Goal: Task Accomplishment & Management: Manage account settings

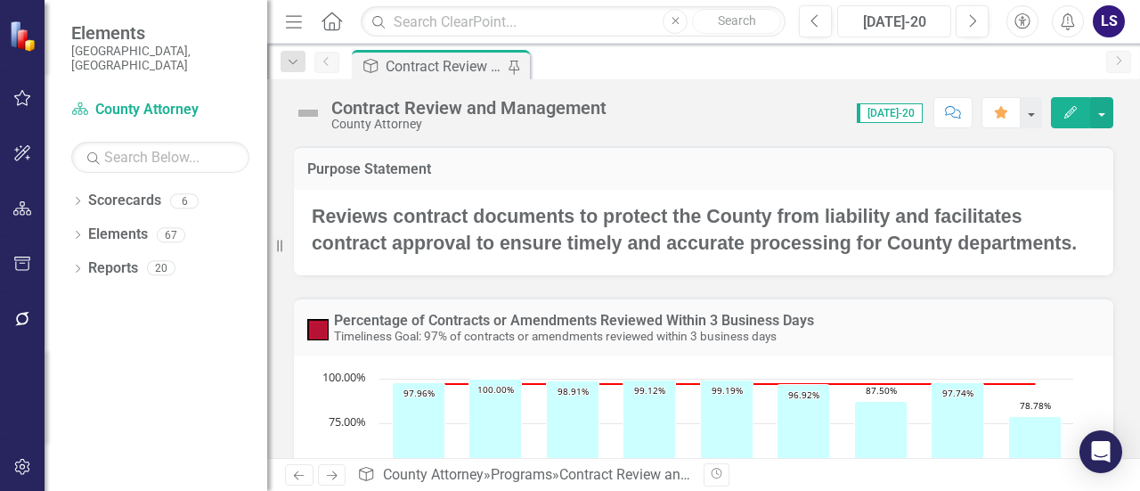
click at [891, 12] on div "[DATE]-20" at bounding box center [894, 22] width 102 height 21
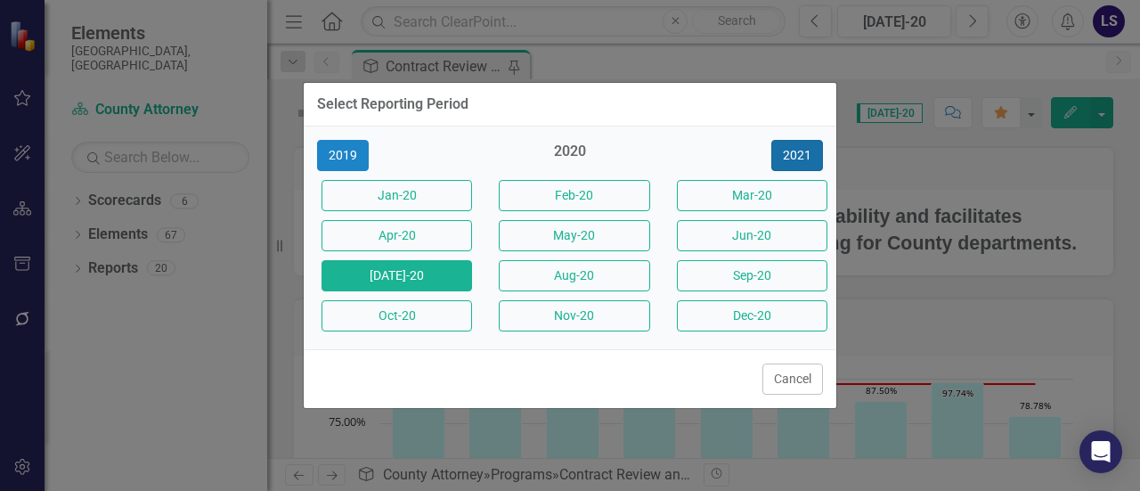
click at [804, 155] on button "2021" at bounding box center [797, 155] width 52 height 31
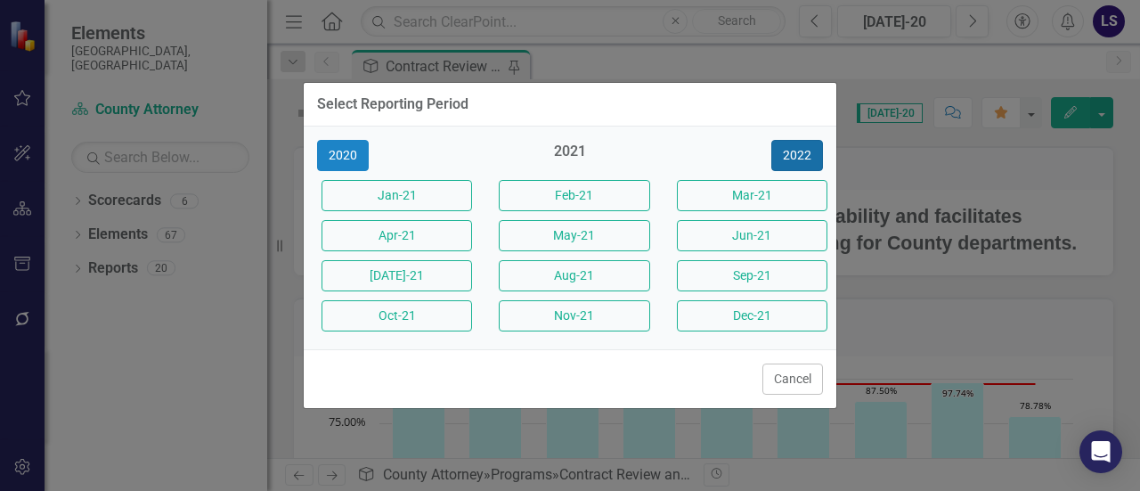
click at [804, 155] on button "2022" at bounding box center [797, 155] width 52 height 31
click at [804, 155] on button "2023" at bounding box center [797, 155] width 52 height 31
click at [804, 155] on button "2024" at bounding box center [797, 155] width 52 height 31
click at [804, 155] on button "2025" at bounding box center [797, 155] width 52 height 31
click at [804, 155] on button "2026" at bounding box center [797, 155] width 52 height 31
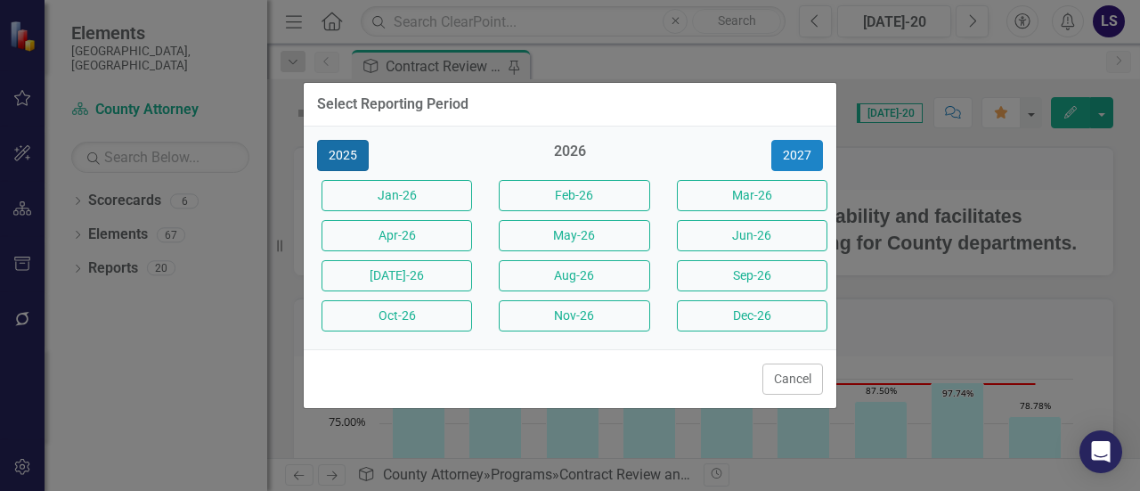
click at [349, 155] on button "2025" at bounding box center [343, 155] width 52 height 31
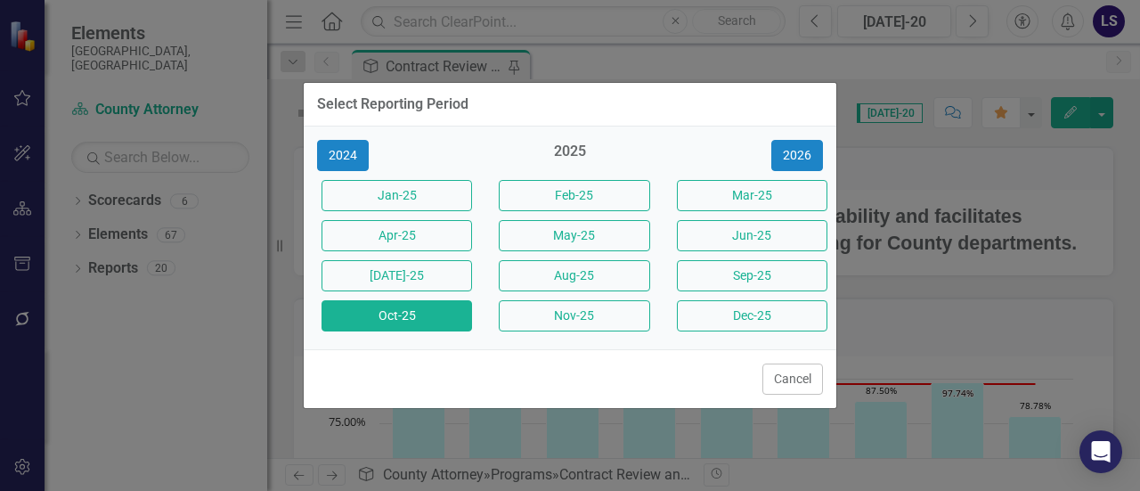
click at [403, 316] on button "Oct-25" at bounding box center [396, 315] width 150 height 31
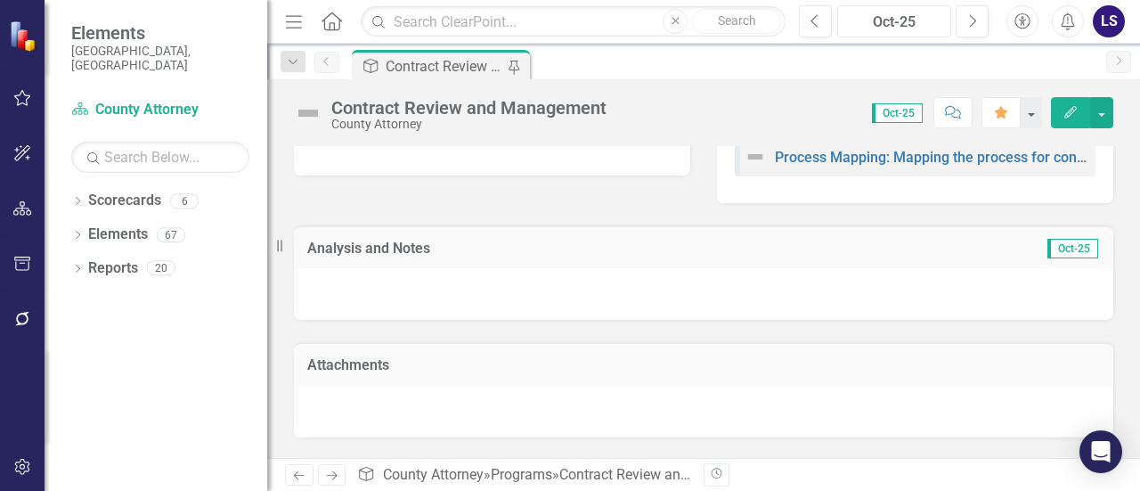
scroll to position [890, 0]
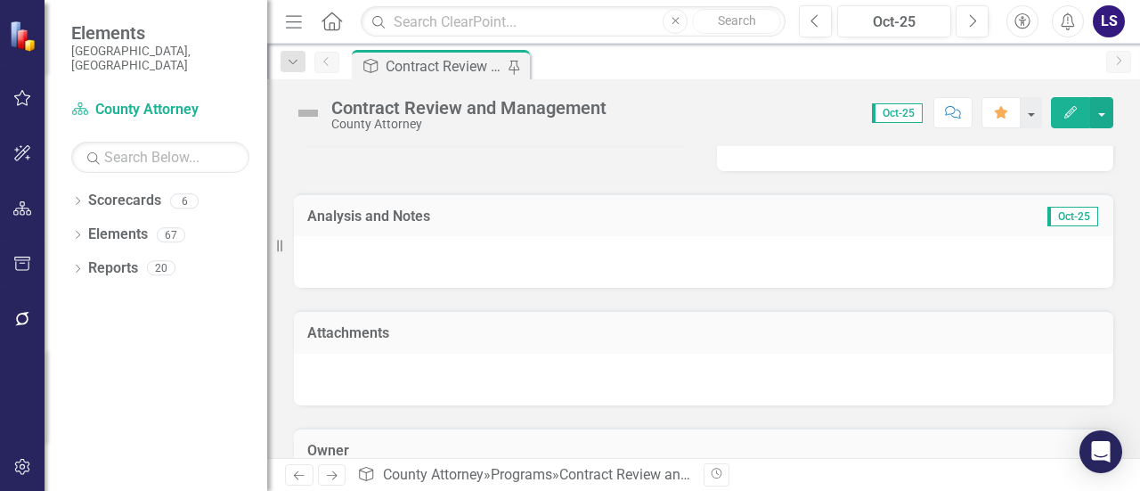
click at [573, 60] on div "Program Contract Review and Management Pin" at bounding box center [722, 64] width 749 height 28
click at [450, 20] on input "text" at bounding box center [573, 21] width 425 height 31
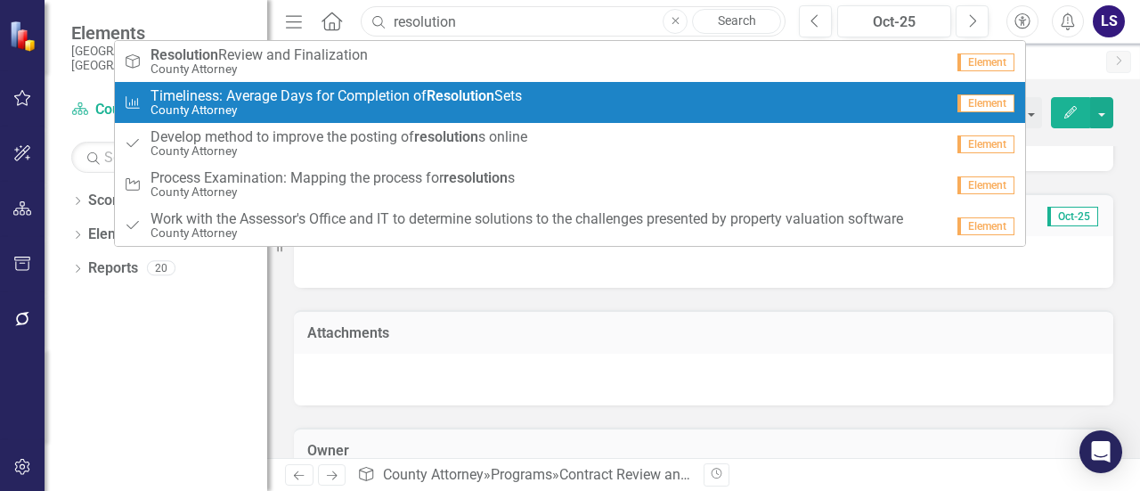
type input "resolution"
click at [253, 90] on span "Timeliness: Average Days for Completion of Resolution Sets" at bounding box center [335, 96] width 371 height 16
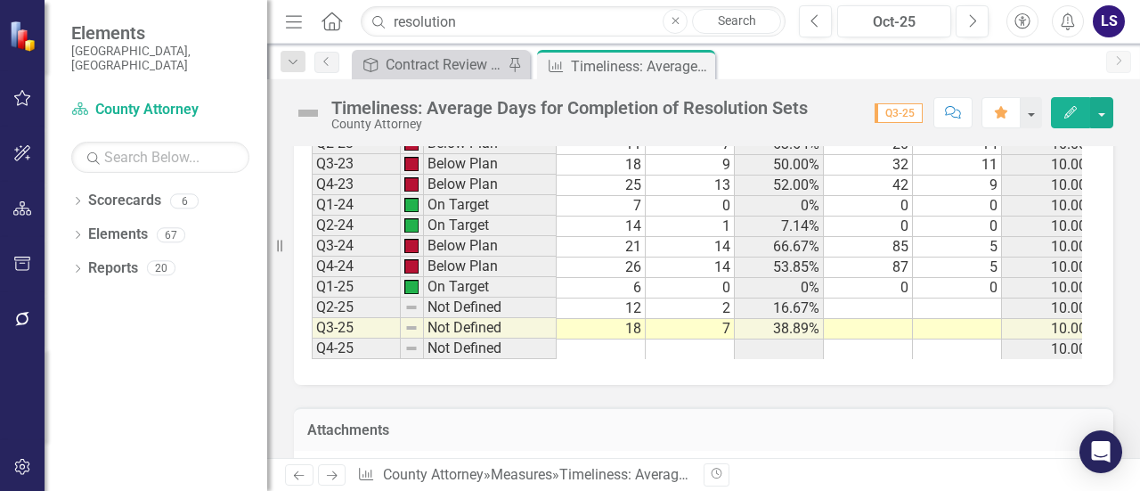
scroll to position [1870, 0]
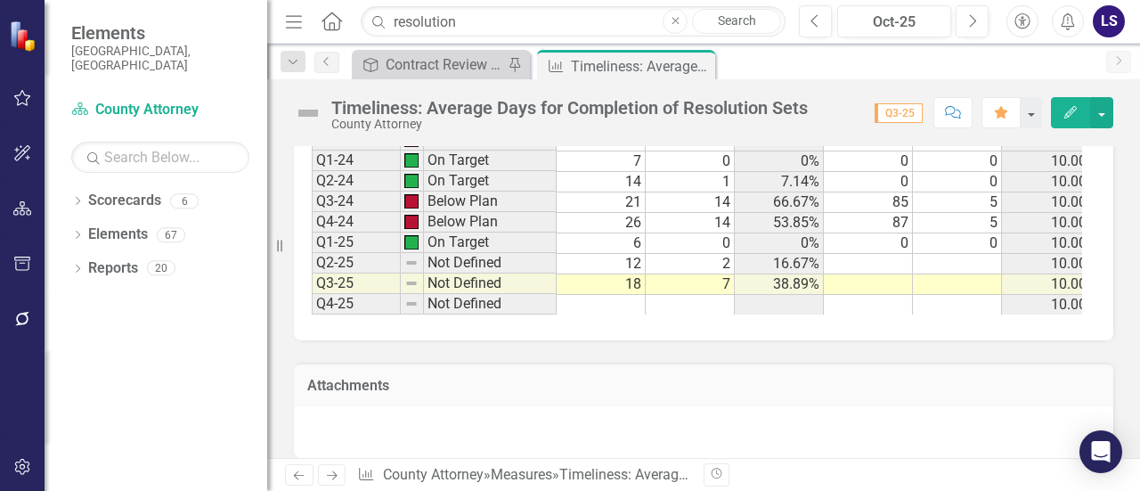
click at [881, 254] on td at bounding box center [868, 264] width 89 height 20
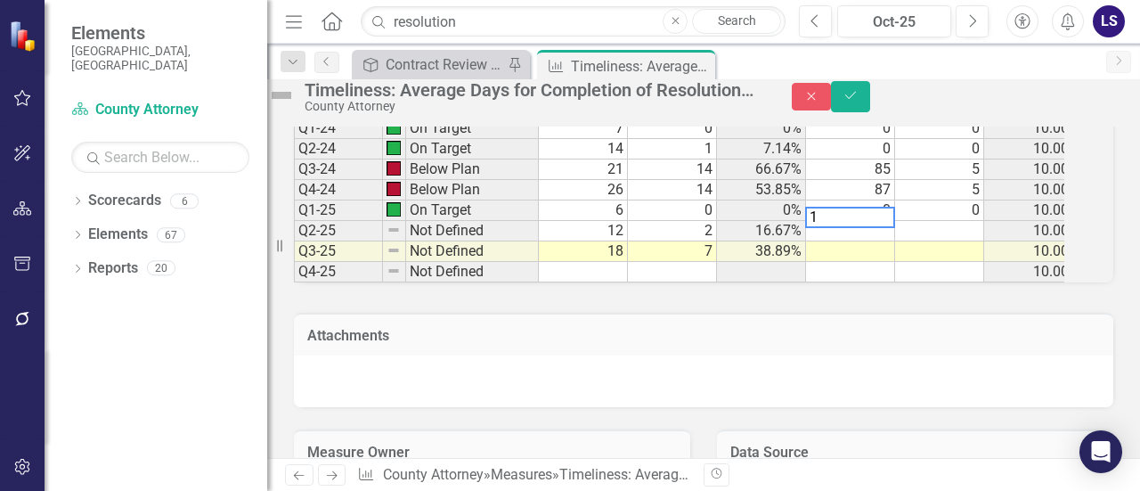
click at [960, 241] on td at bounding box center [939, 231] width 89 height 20
click at [965, 241] on td at bounding box center [939, 231] width 89 height 20
click at [895, 262] on td at bounding box center [850, 251] width 89 height 20
click at [965, 262] on td at bounding box center [939, 251] width 89 height 20
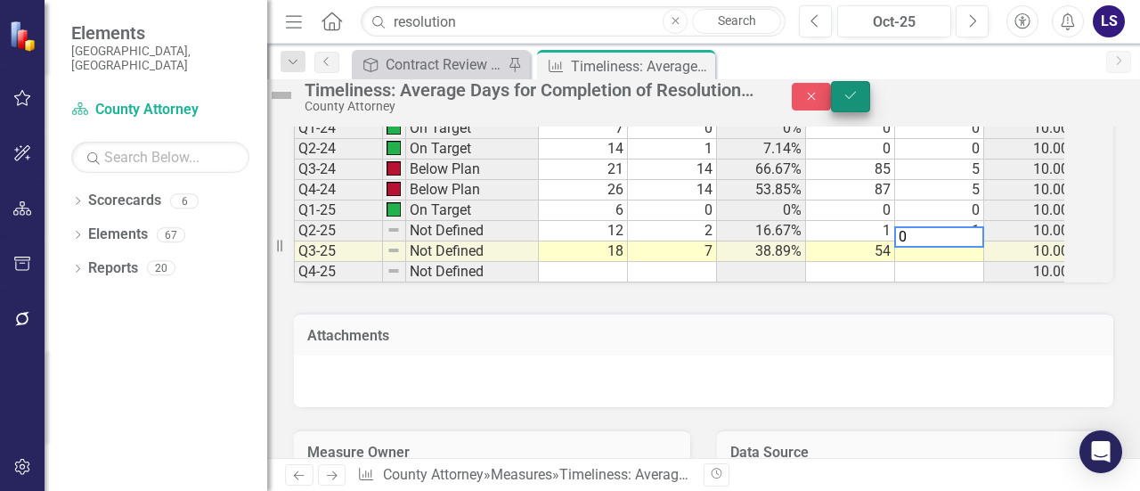
type textarea "0"
click at [858, 102] on icon "Save" at bounding box center [850, 95] width 16 height 12
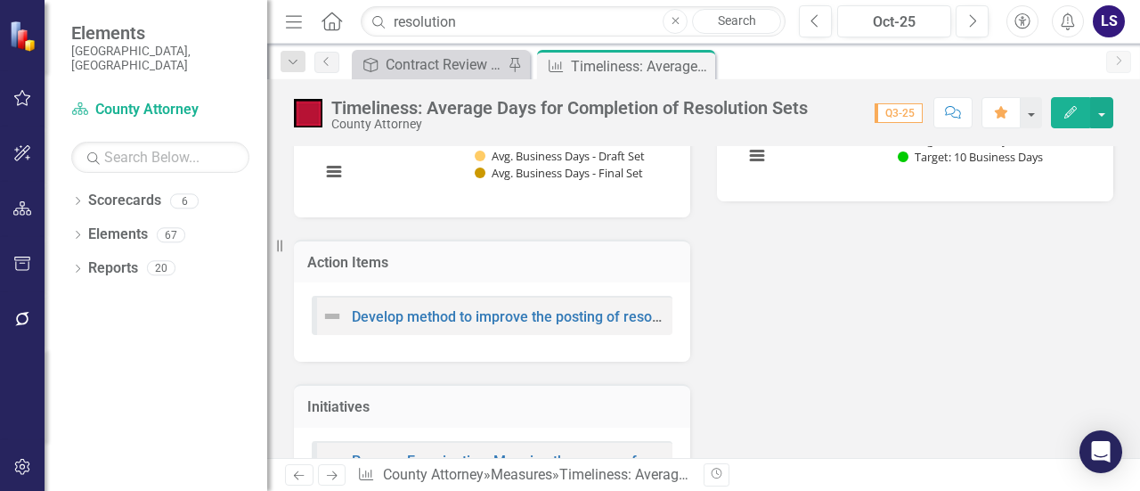
scroll to position [534, 0]
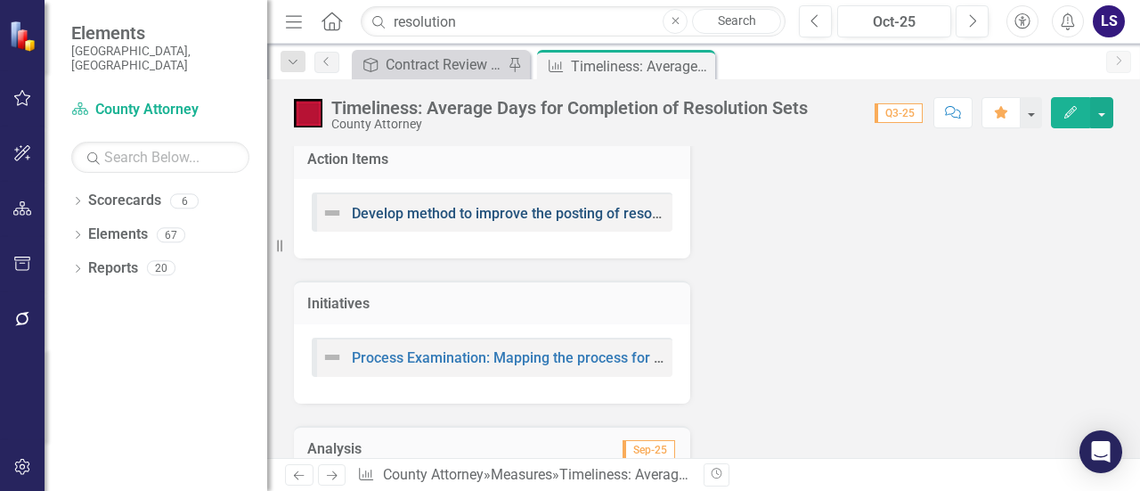
click at [496, 207] on link "Develop method to improve the posting of resolutions online" at bounding box center [545, 213] width 386 height 17
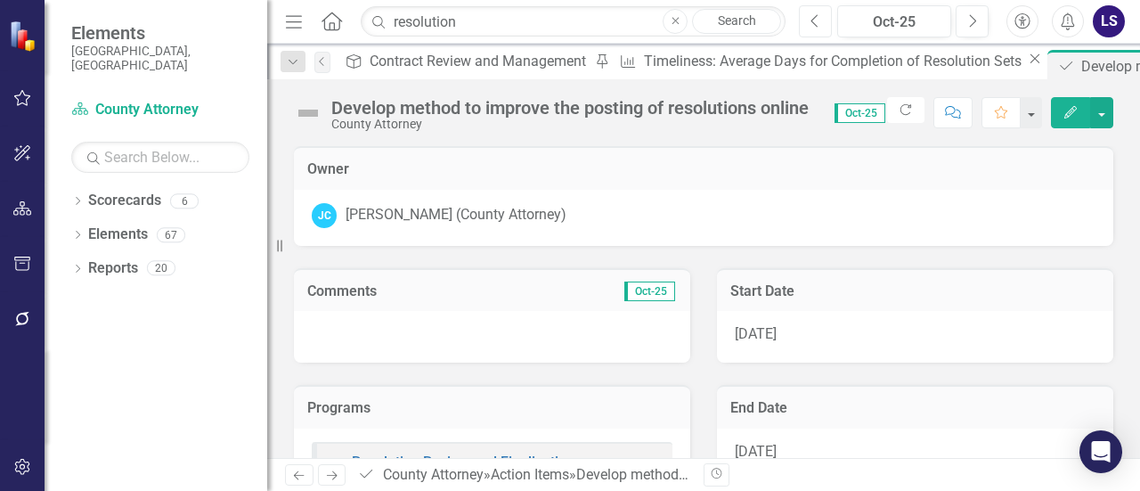
click at [812, 15] on icon "Previous" at bounding box center [815, 21] width 10 height 16
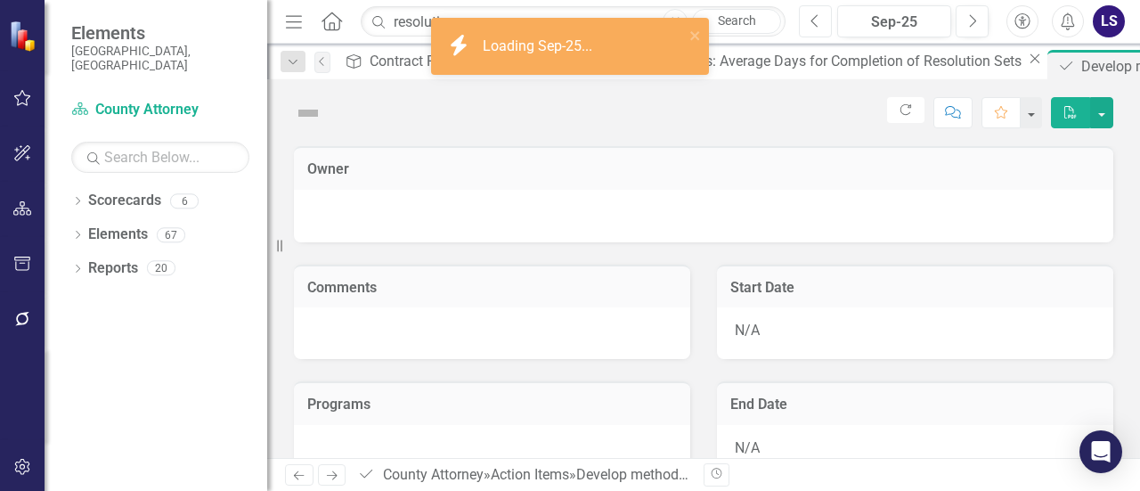
click at [812, 15] on icon "Previous" at bounding box center [815, 21] width 10 height 16
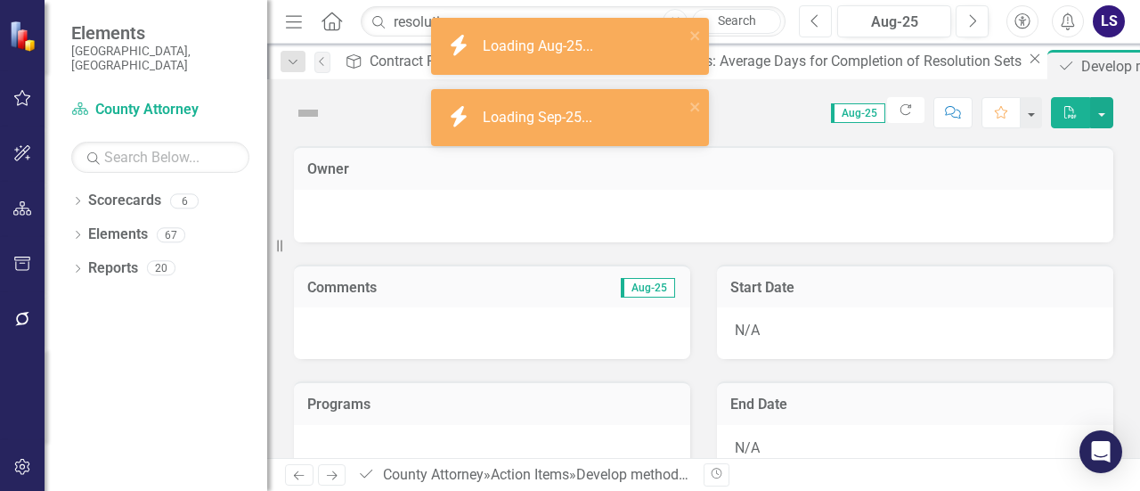
click at [812, 15] on icon "Previous" at bounding box center [815, 21] width 10 height 16
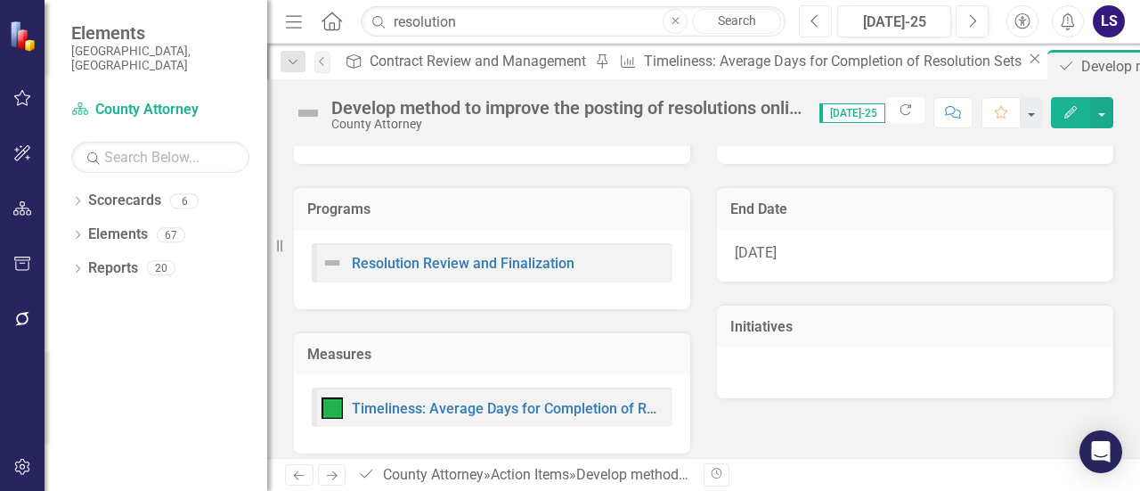
scroll to position [210, 0]
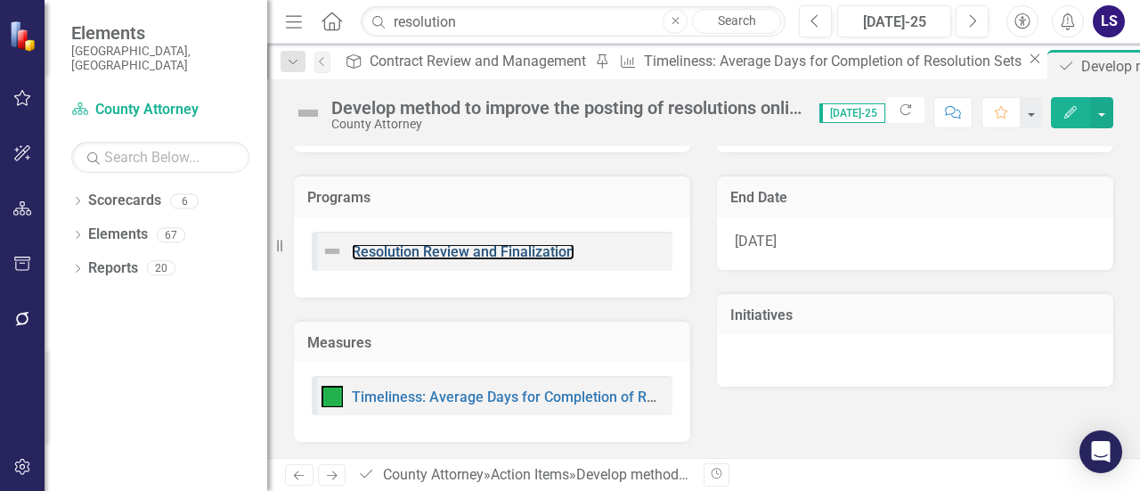
click at [395, 257] on link "Resolution Review and Finalization" at bounding box center [463, 251] width 223 height 17
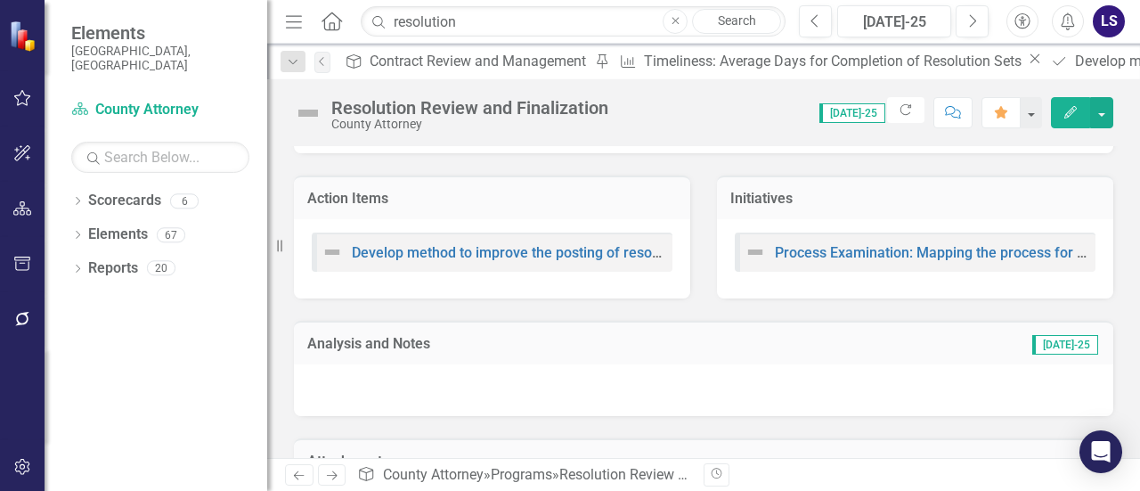
scroll to position [890, 0]
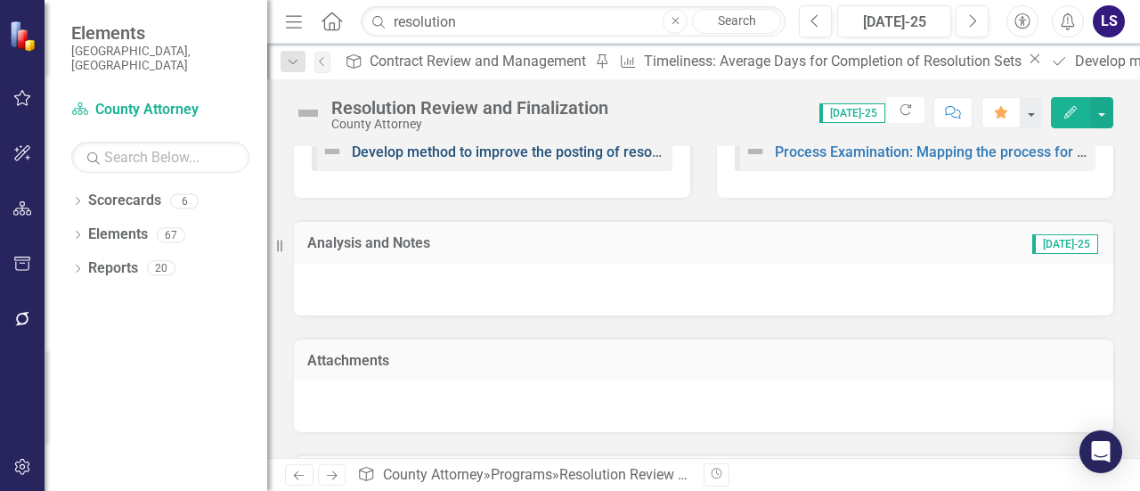
click at [431, 153] on link "Develop method to improve the posting of resolutions online" at bounding box center [545, 151] width 386 height 17
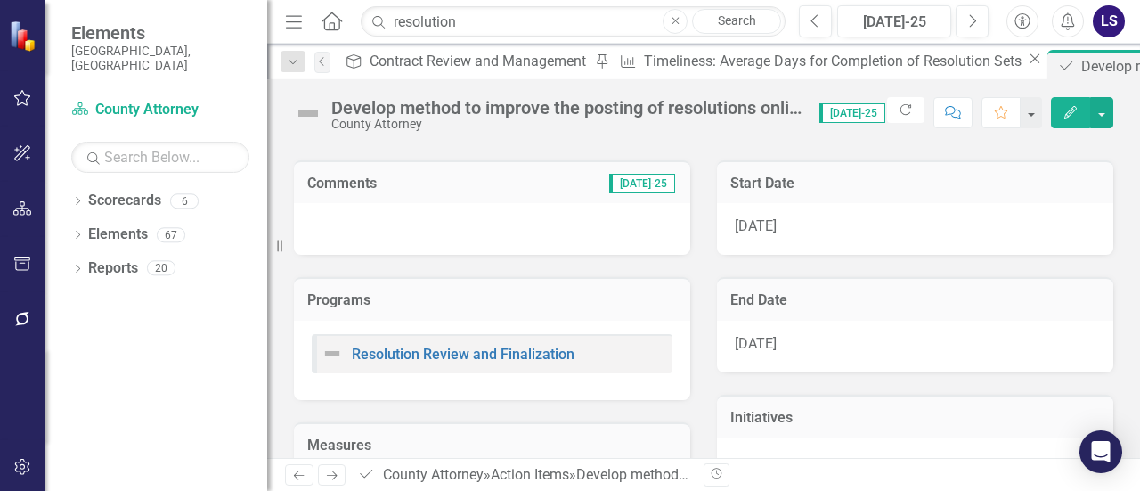
scroll to position [210, 0]
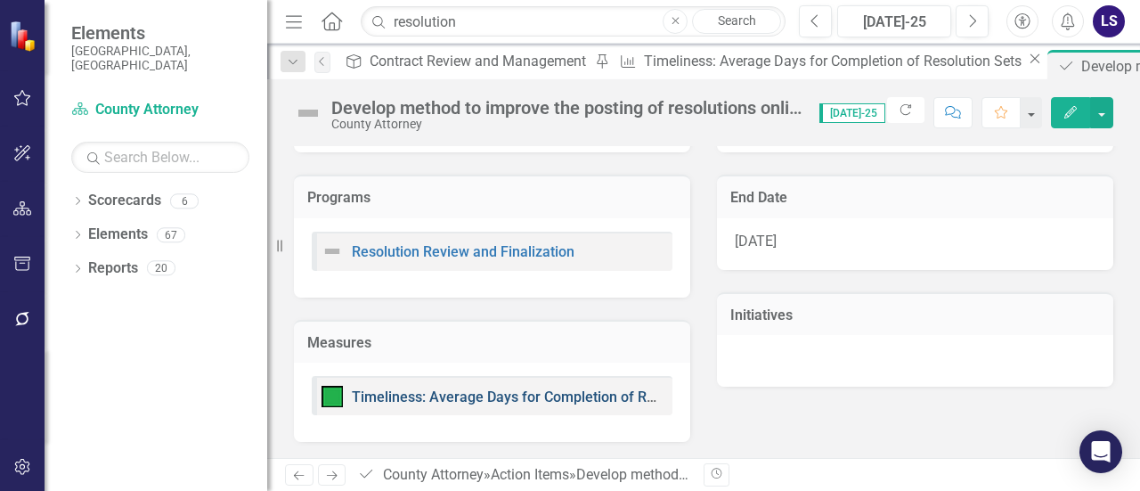
click at [410, 389] on link "Timeliness: Average Days for Completion of Resolution Sets" at bounding box center [545, 396] width 386 height 17
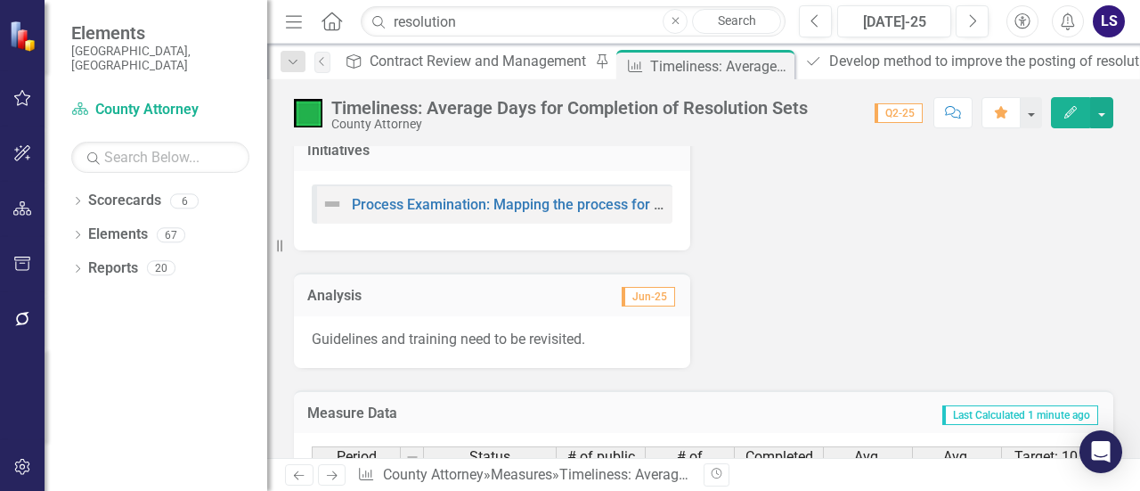
scroll to position [712, 0]
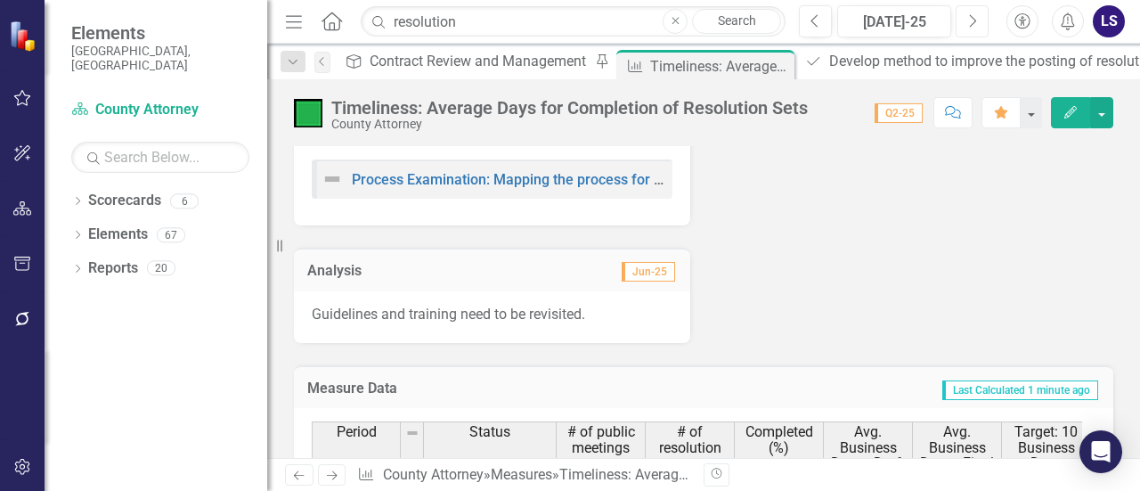
click at [968, 20] on icon "Next" at bounding box center [972, 21] width 10 height 16
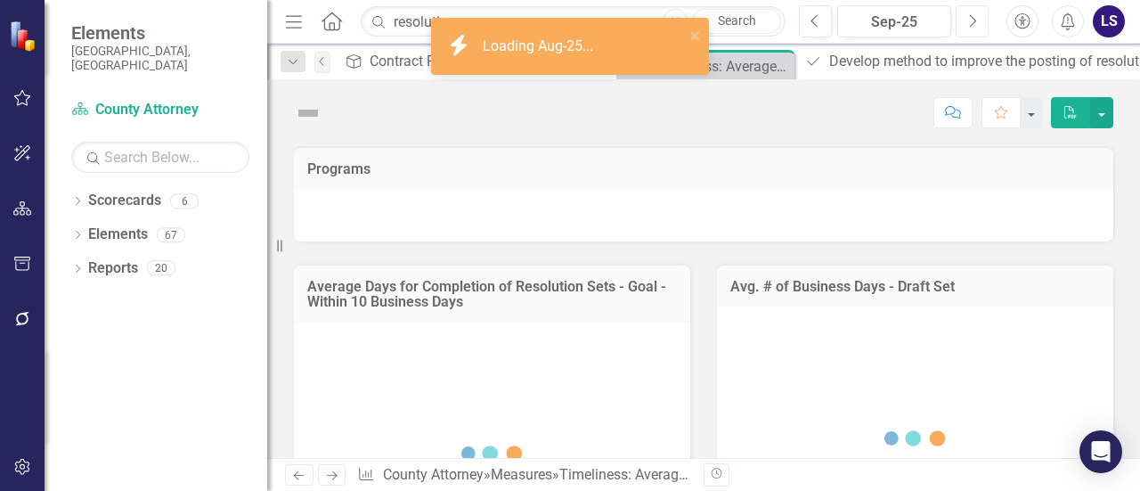
click at [968, 20] on icon "Next" at bounding box center [972, 21] width 10 height 16
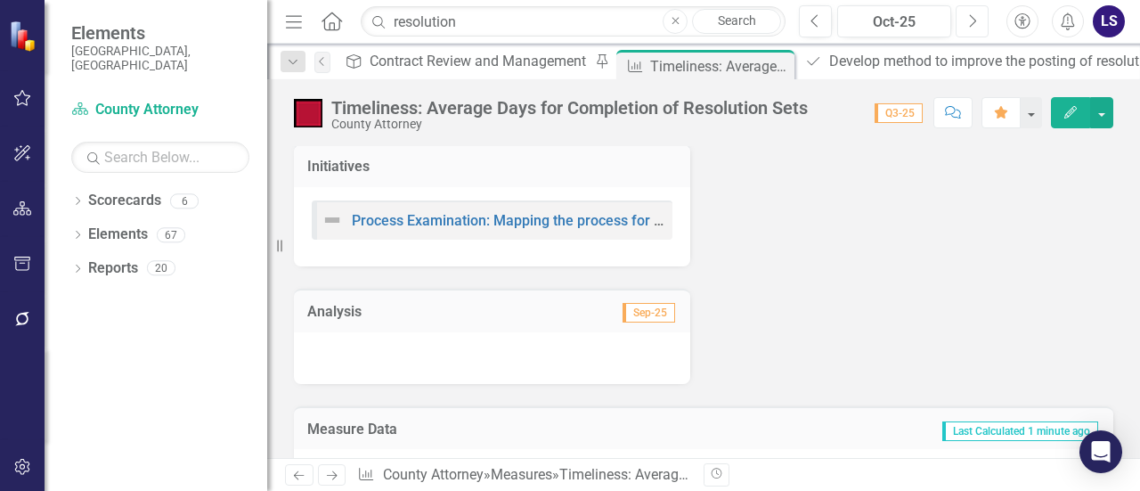
scroll to position [712, 0]
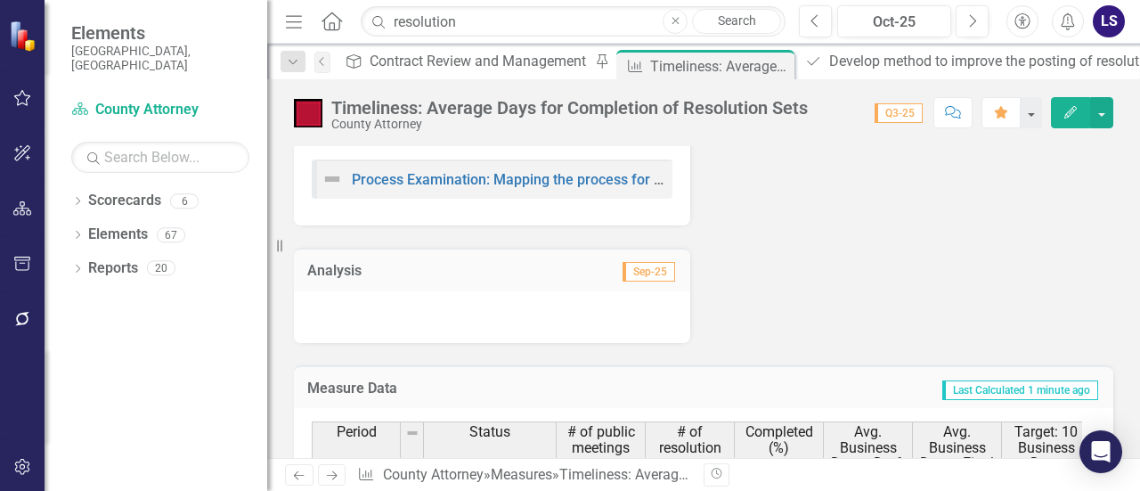
click at [385, 323] on div at bounding box center [492, 317] width 396 height 52
click at [376, 299] on div at bounding box center [492, 317] width 396 height 52
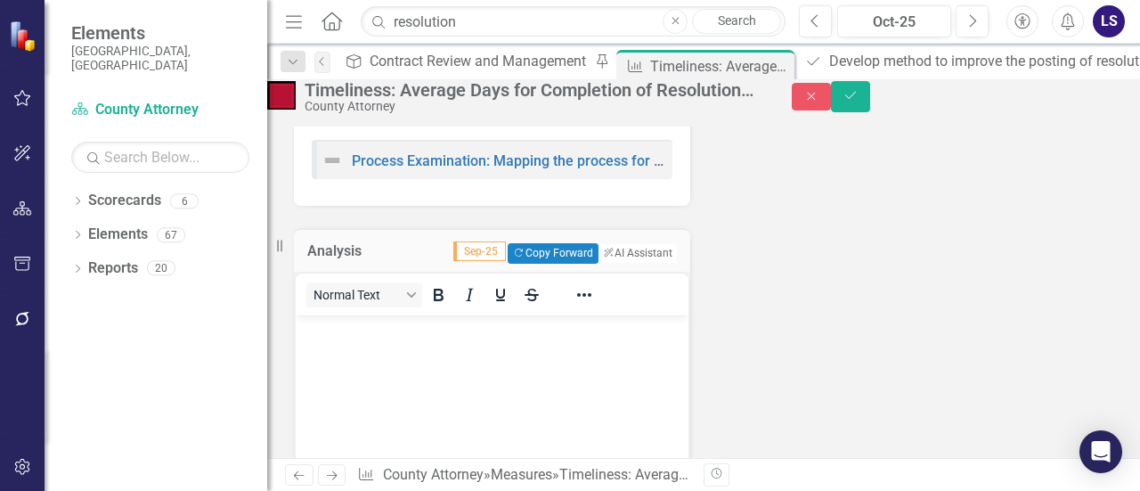
scroll to position [0, 0]
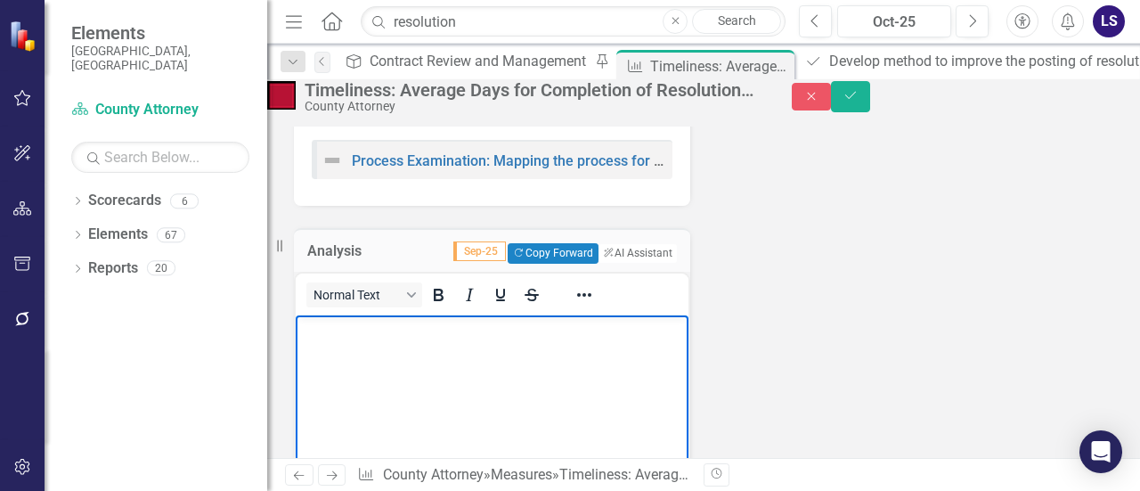
click at [333, 328] on p "Rich Text Area. Press ALT-0 for help." at bounding box center [492, 329] width 384 height 21
click at [856, 99] on icon "submit" at bounding box center [850, 95] width 11 height 7
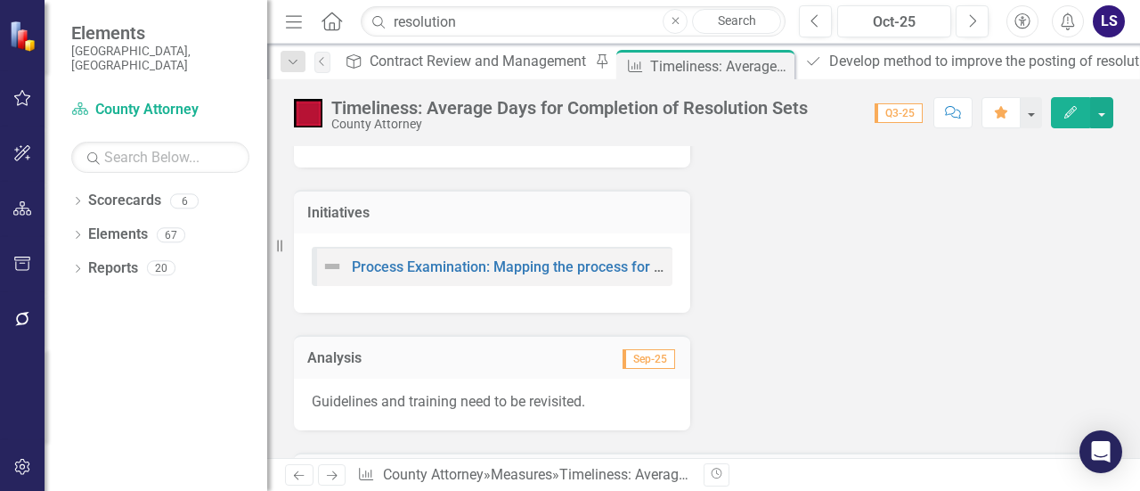
scroll to position [712, 0]
